Goal: Task Accomplishment & Management: Manage account settings

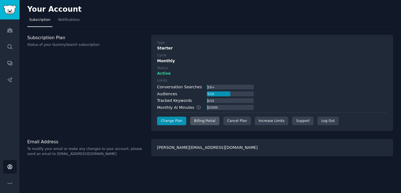
click at [198, 123] on div "Billing Portal" at bounding box center [204, 121] width 29 height 9
click at [199, 122] on div "Billing Portal" at bounding box center [204, 121] width 29 height 9
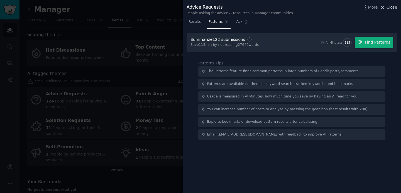
click at [389, 6] on span "Close" at bounding box center [391, 7] width 11 height 6
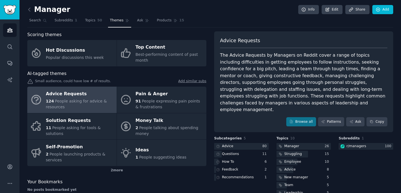
click at [195, 6] on div "Manager Info Edit Share Add" at bounding box center [210, 10] width 366 height 11
